Goal: Information Seeking & Learning: Get advice/opinions

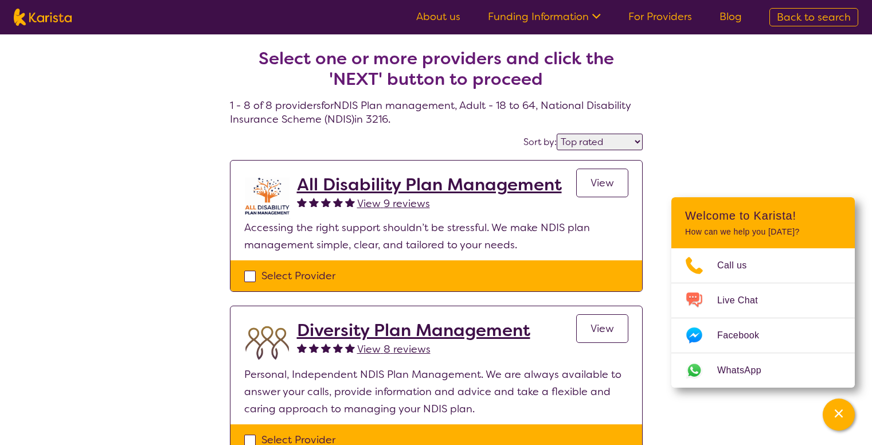
select select "by_score"
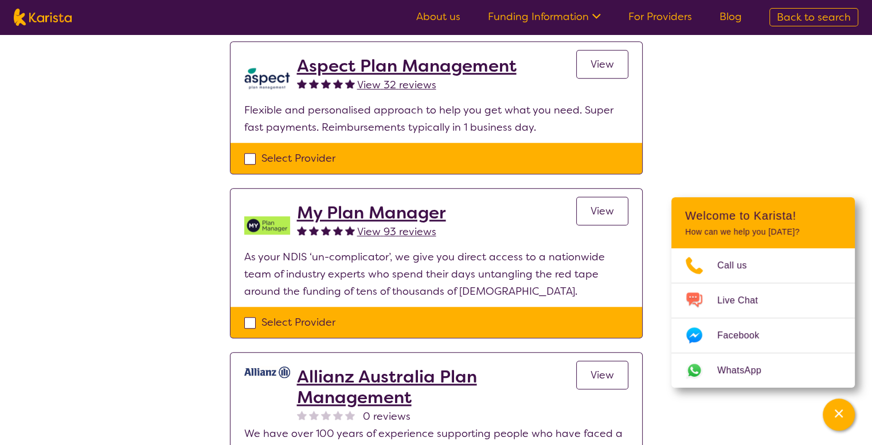
scroll to position [917, 0]
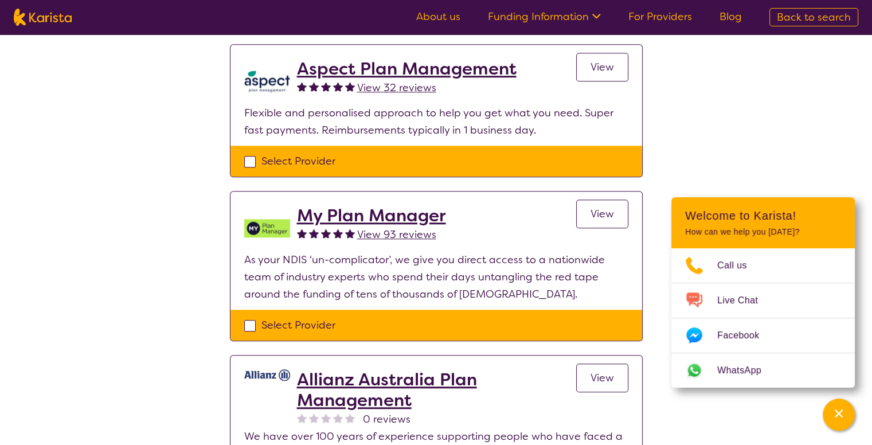
click at [380, 216] on h2 "My Plan Manager" at bounding box center [371, 215] width 149 height 21
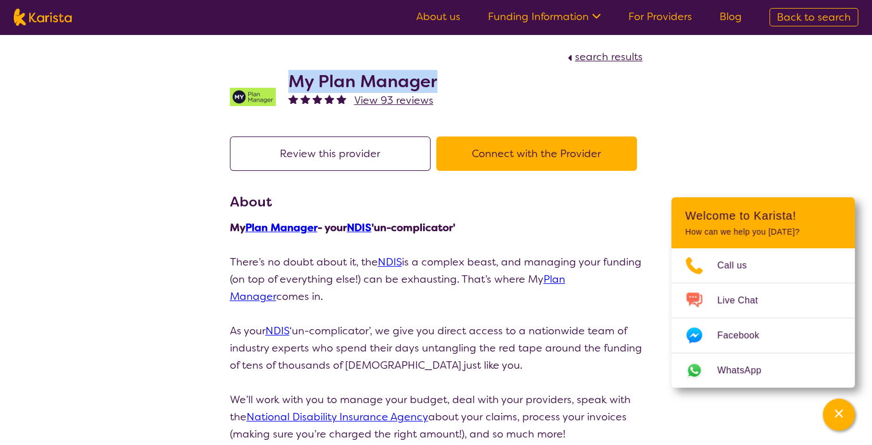
drag, startPoint x: 286, startPoint y: 79, endPoint x: 439, endPoint y: 80, distance: 153.1
click at [439, 80] on div "My Plan Manager View 93 reviews" at bounding box center [436, 93] width 413 height 57
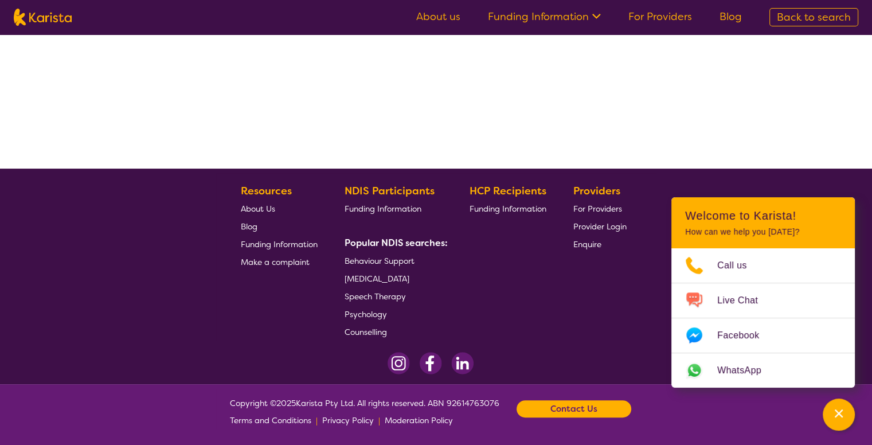
select select "by_score"
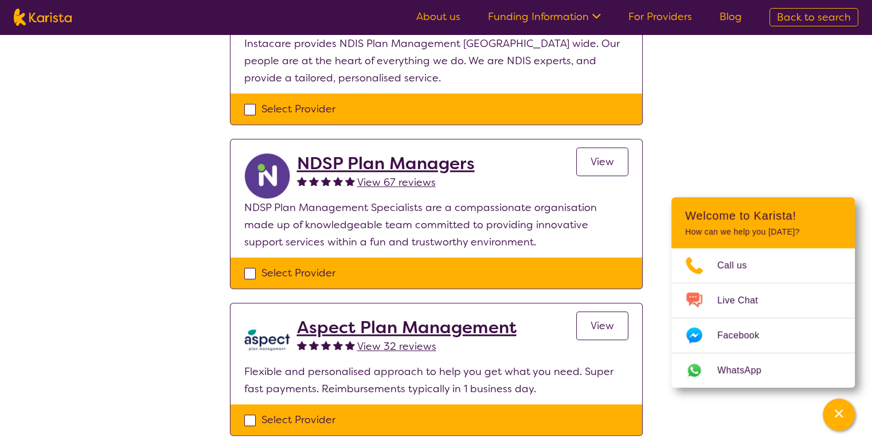
scroll to position [631, 0]
